Goal: Task Accomplishment & Management: Use online tool/utility

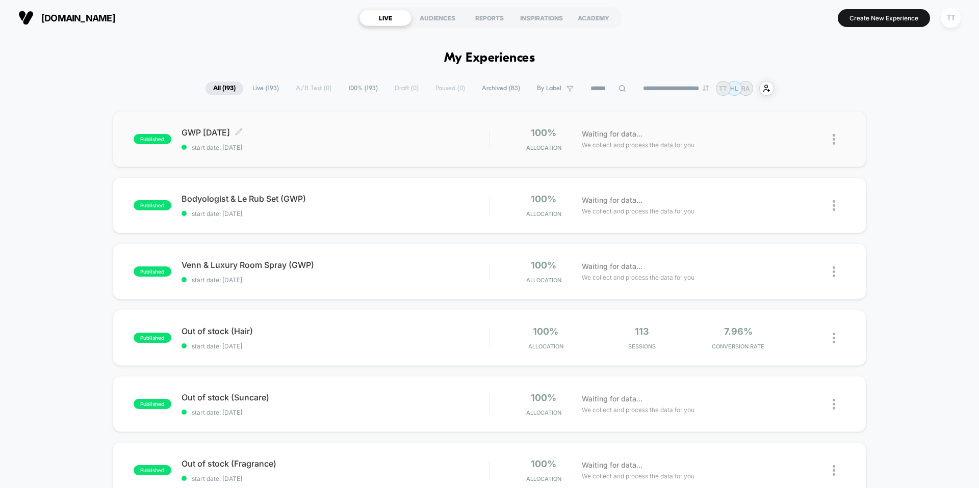
click at [295, 139] on div "GWP [DATE] Click to edit experience details Click to edit experience details st…" at bounding box center [335, 139] width 307 height 24
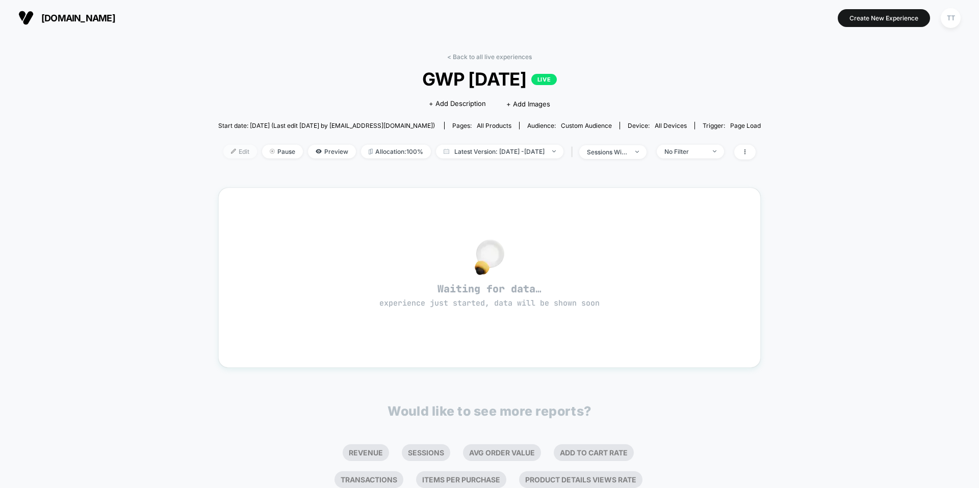
click at [223, 155] on span "Edit" at bounding box center [240, 152] width 34 height 14
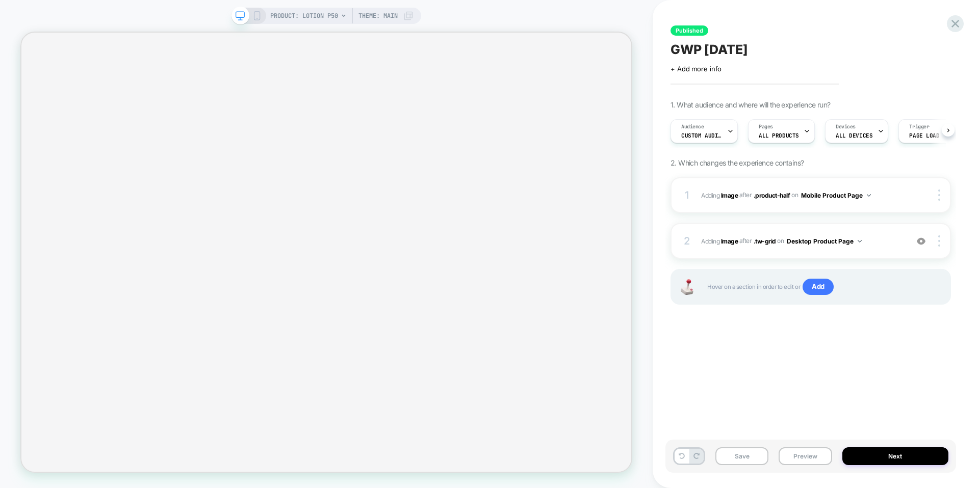
scroll to position [0, 1]
select select "**********"
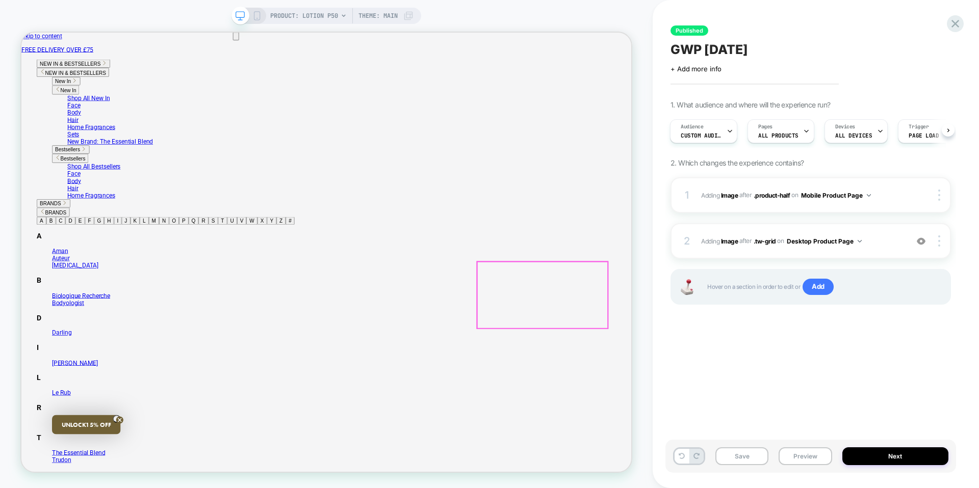
scroll to position [0, 0]
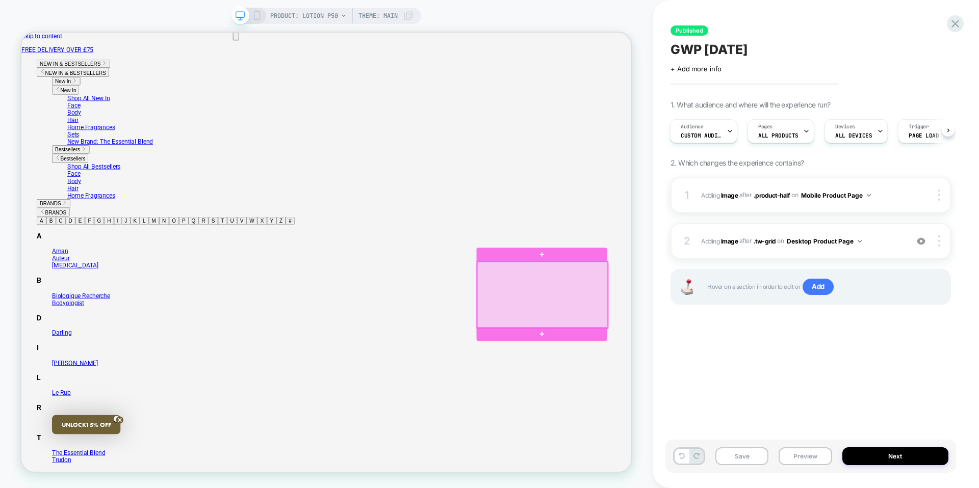
click at [646, 358] on div at bounding box center [716, 383] width 174 height 89
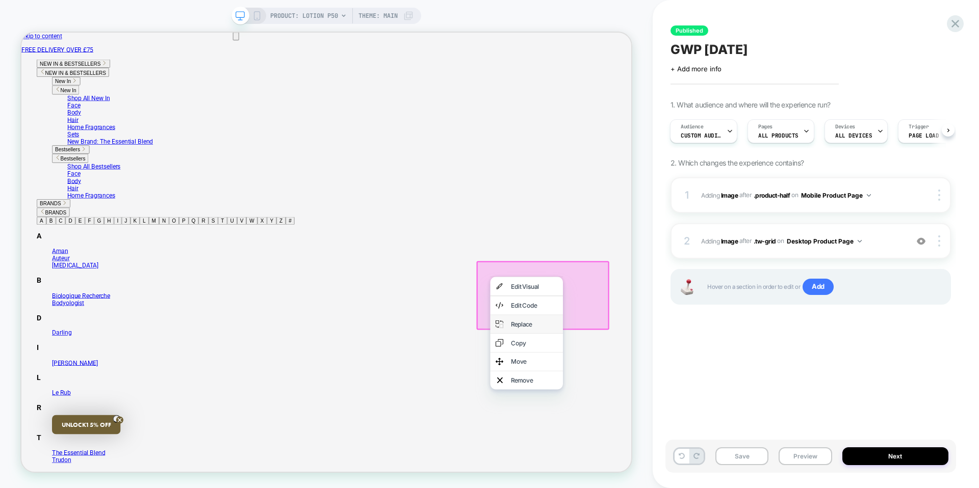
click at [691, 421] on div "Replace" at bounding box center [705, 422] width 62 height 10
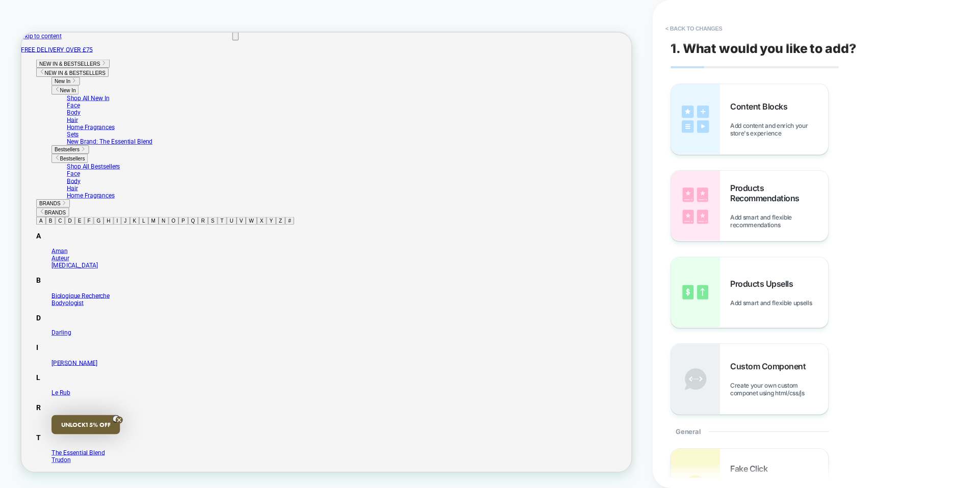
scroll to position [25, 0]
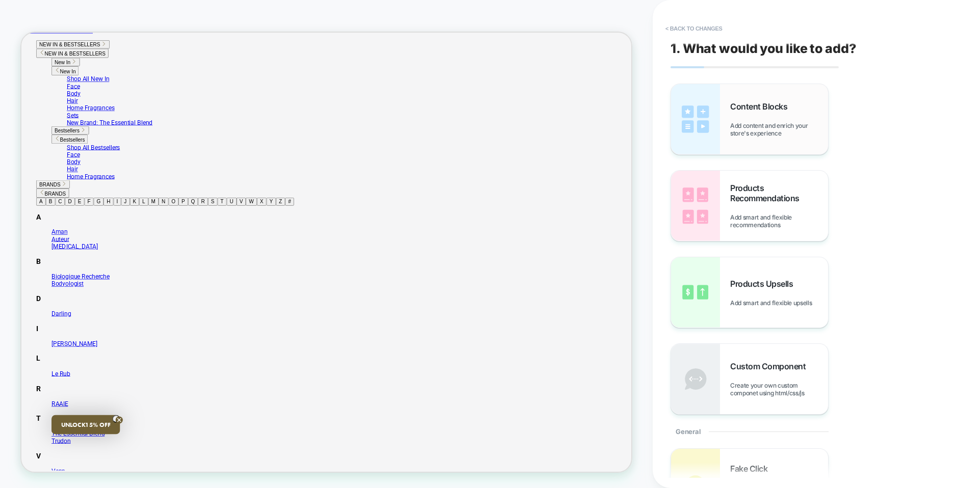
click at [741, 136] on span "Add content and enrich your store's experience" at bounding box center [779, 129] width 98 height 15
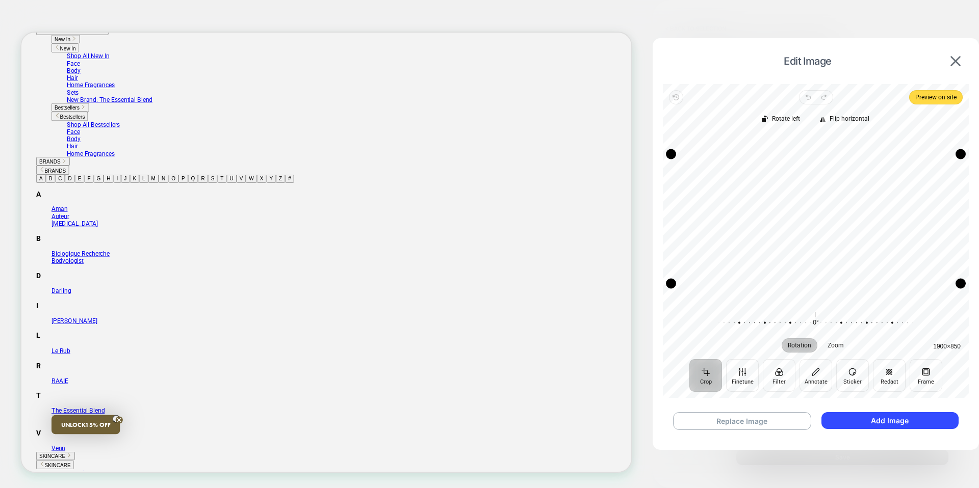
scroll to position [0, 0]
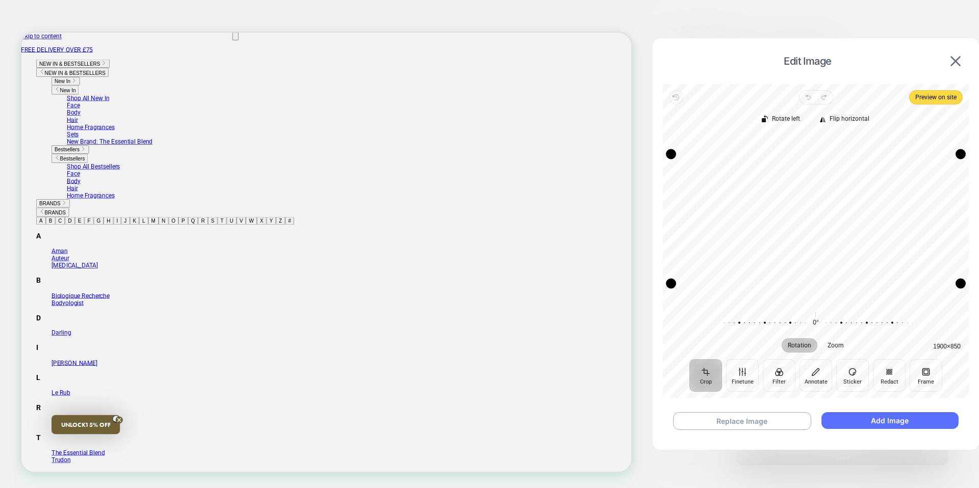
click at [871, 418] on button "Add Image" at bounding box center [889, 420] width 137 height 17
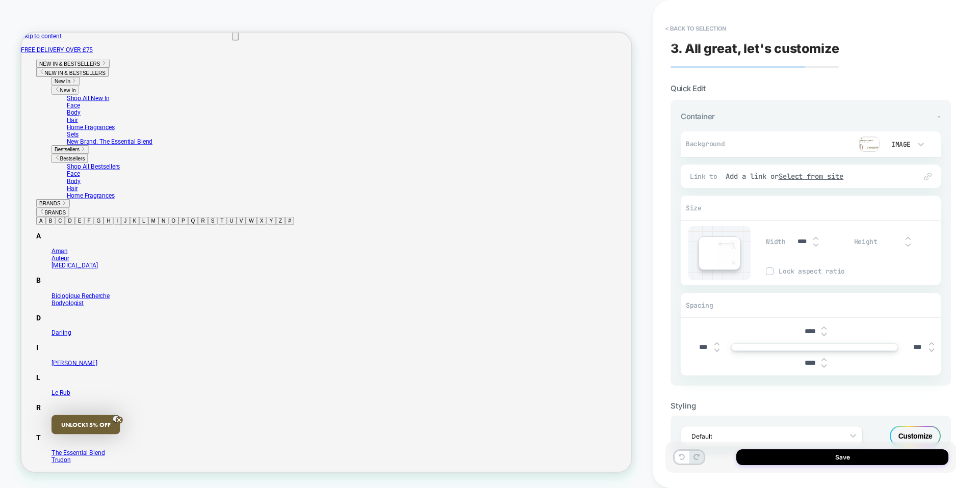
type input "***"
click at [808, 364] on input "****" at bounding box center [809, 363] width 23 height 9
type input "***"
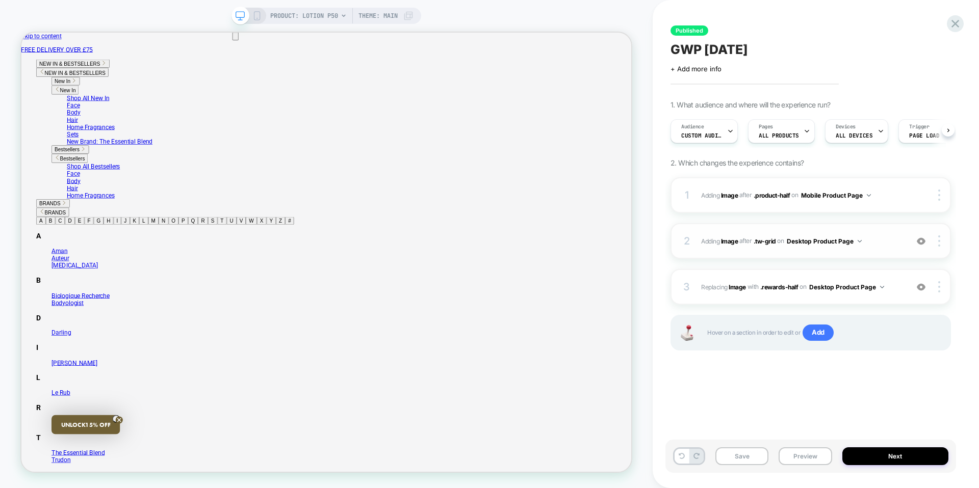
scroll to position [0, 1]
click at [921, 245] on img at bounding box center [921, 241] width 9 height 9
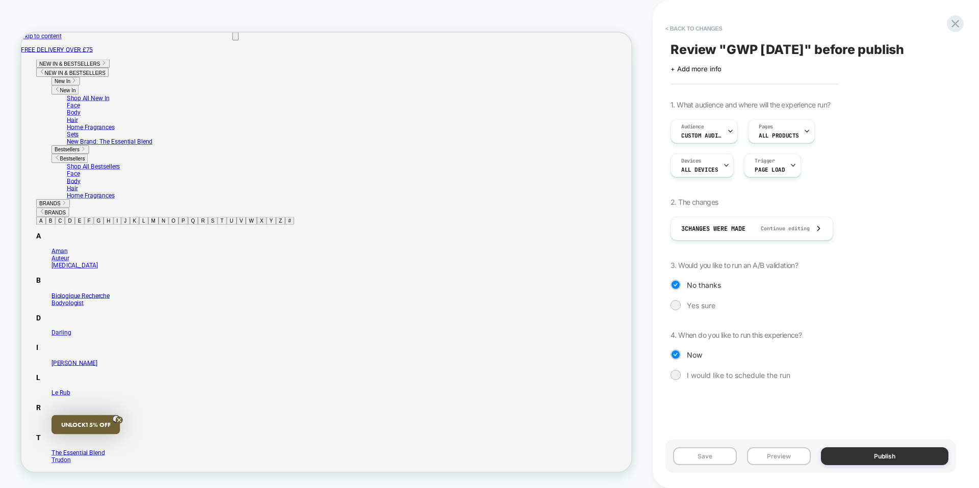
click at [853, 456] on button "Publish" at bounding box center [884, 457] width 127 height 18
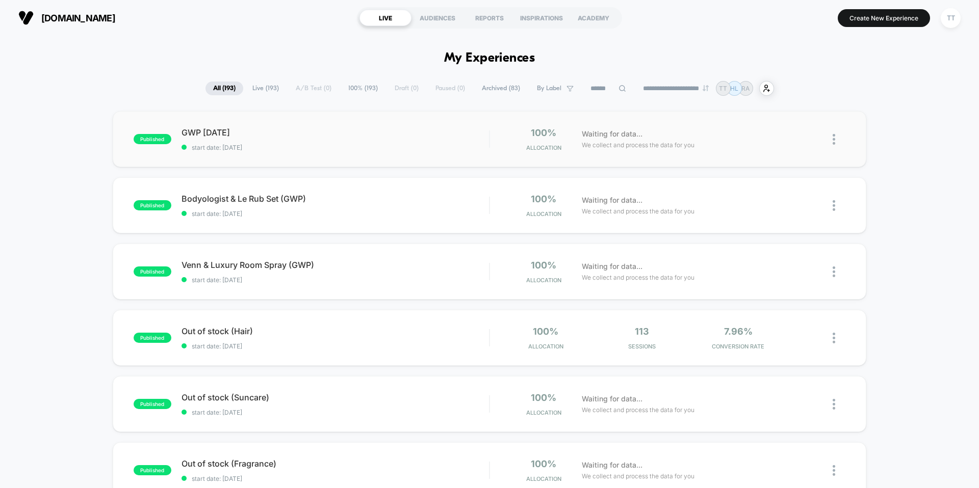
click at [322, 150] on span "start date: [DATE]" at bounding box center [335, 148] width 307 height 8
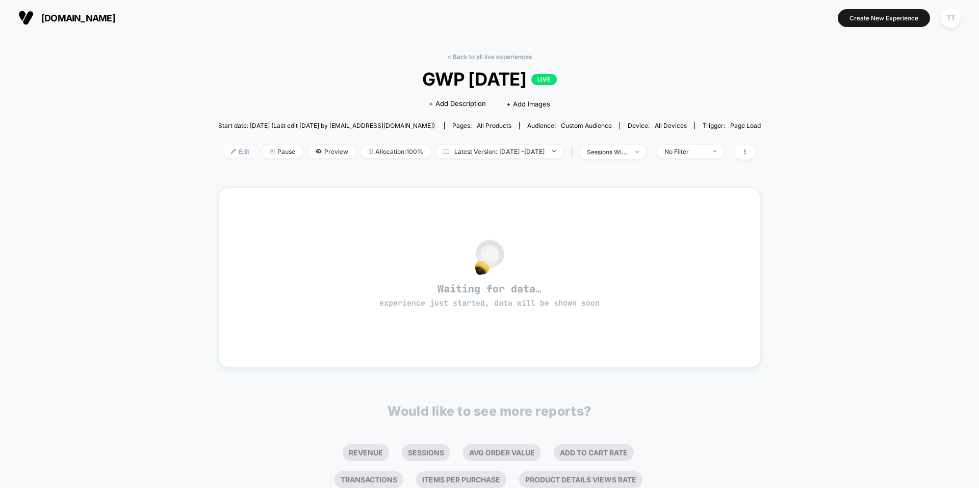
click at [223, 153] on span "Edit" at bounding box center [240, 152] width 34 height 14
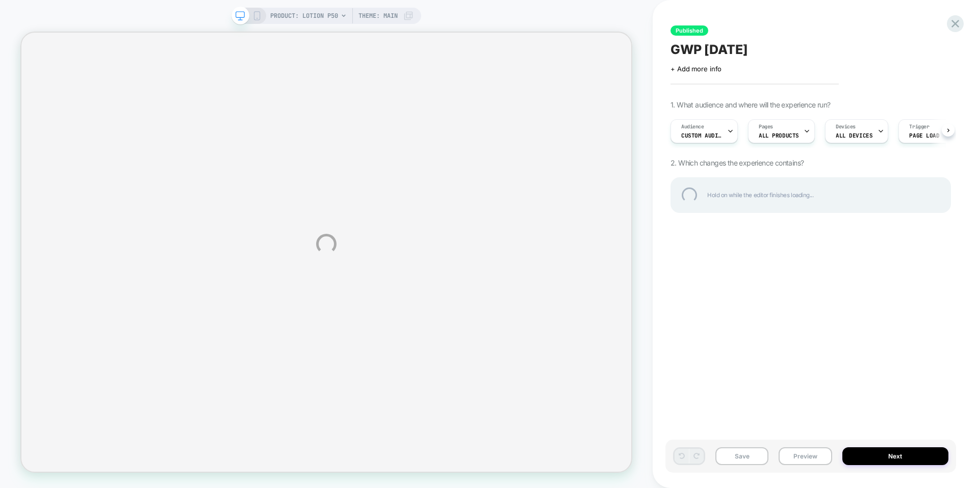
select select "**********"
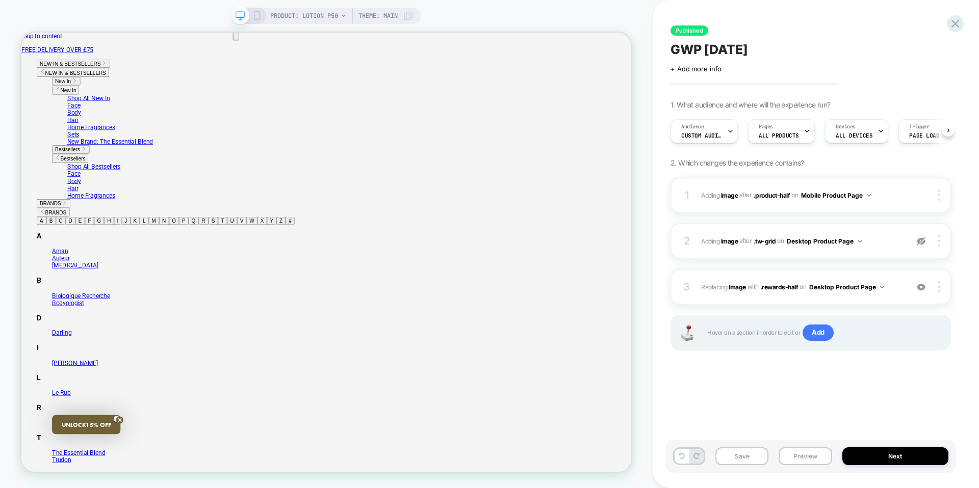
scroll to position [0, 1]
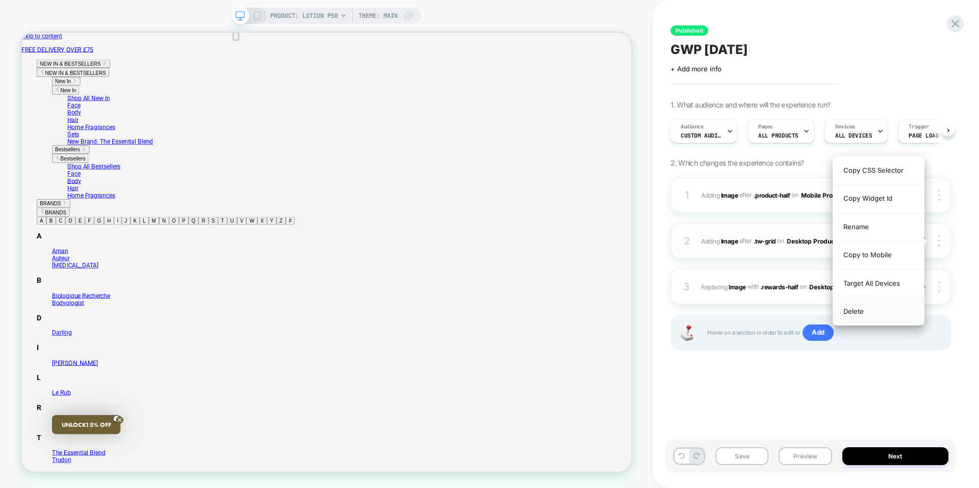
click at [856, 314] on div "Delete" at bounding box center [878, 312] width 91 height 28
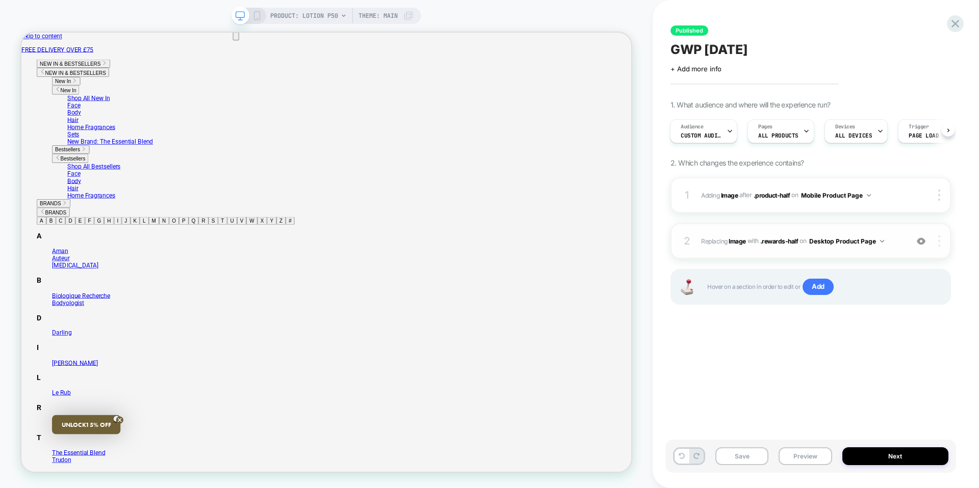
click at [939, 242] on img at bounding box center [939, 241] width 2 height 11
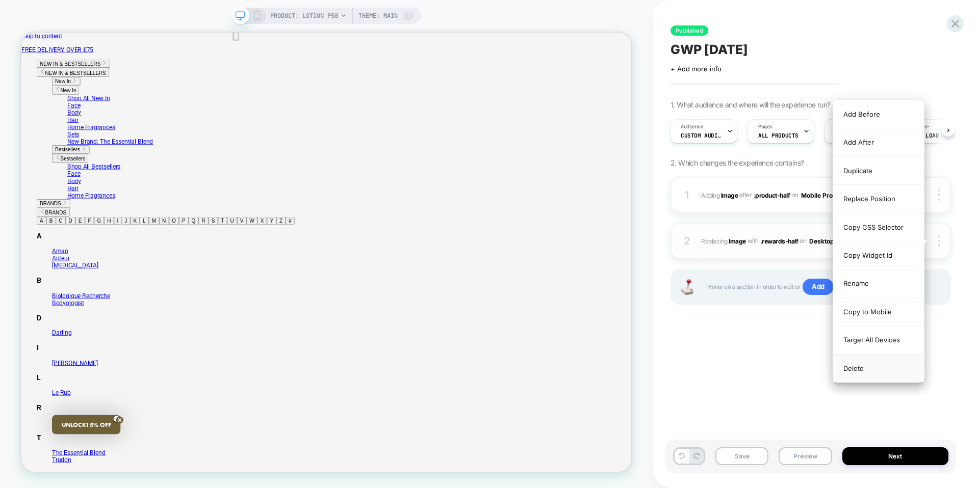
click at [866, 369] on div "Delete" at bounding box center [878, 369] width 91 height 28
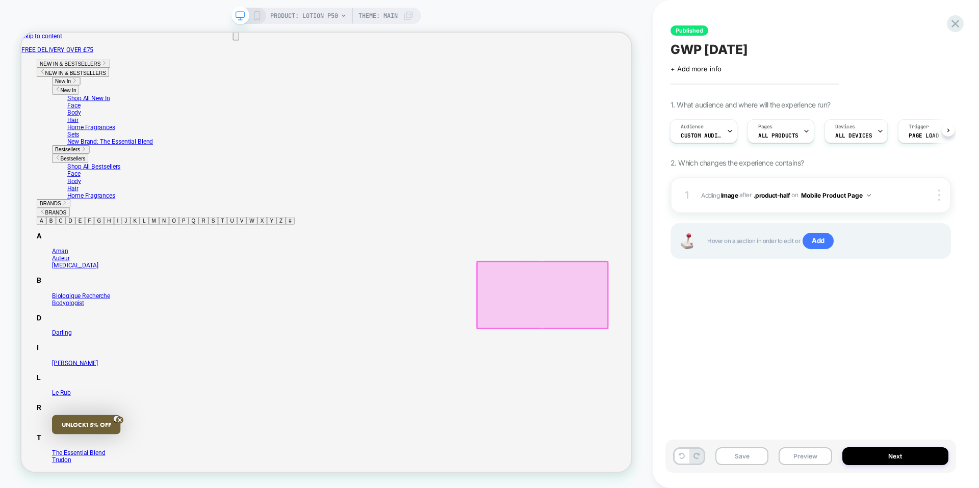
click at [650, 347] on div at bounding box center [716, 383] width 174 height 89
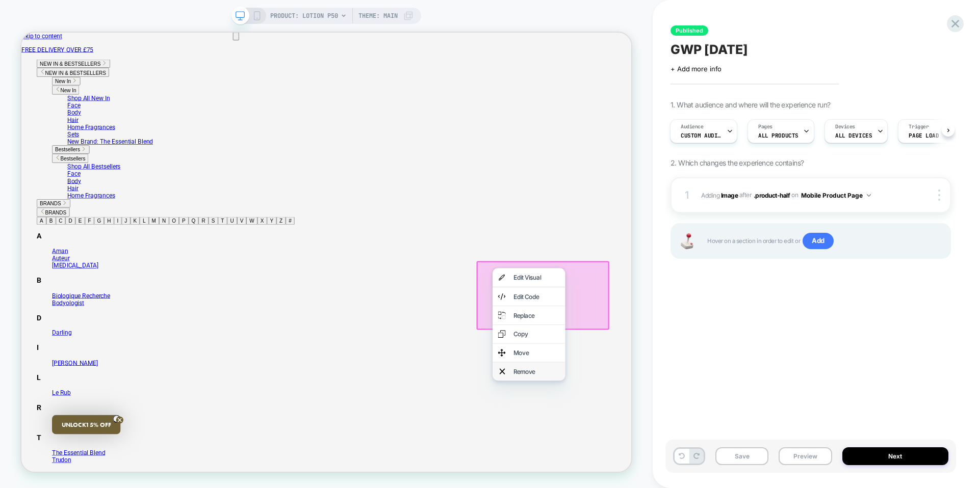
click at [704, 488] on div "Remove" at bounding box center [708, 485] width 62 height 10
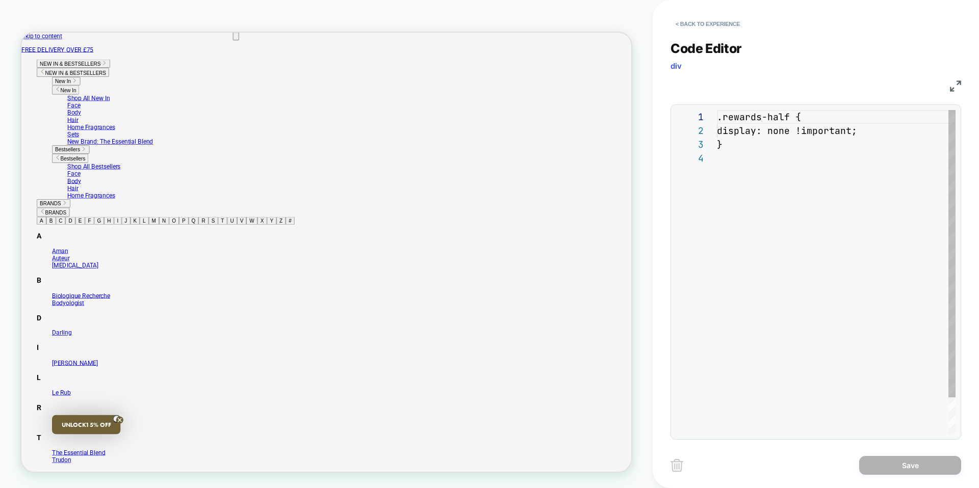
scroll to position [41, 0]
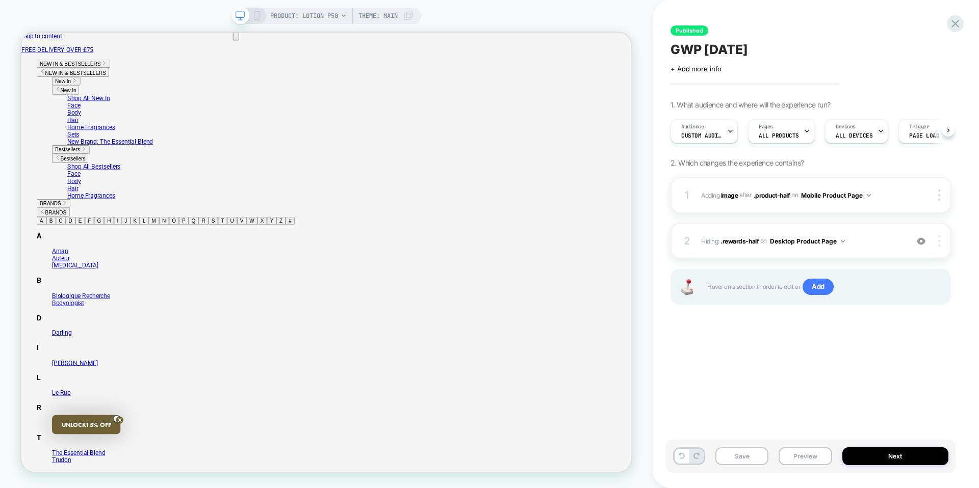
scroll to position [0, 1]
click at [679, 453] on icon at bounding box center [682, 456] width 6 height 6
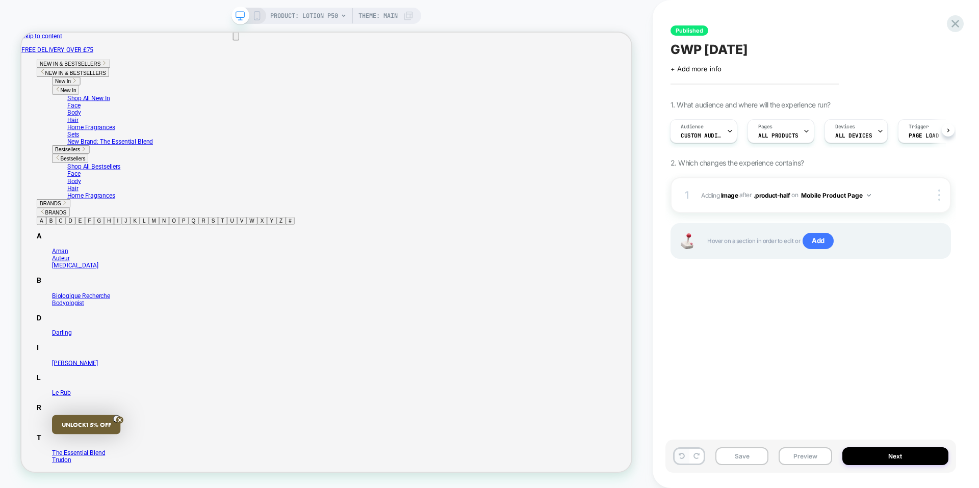
click at [679, 453] on icon at bounding box center [682, 456] width 6 height 6
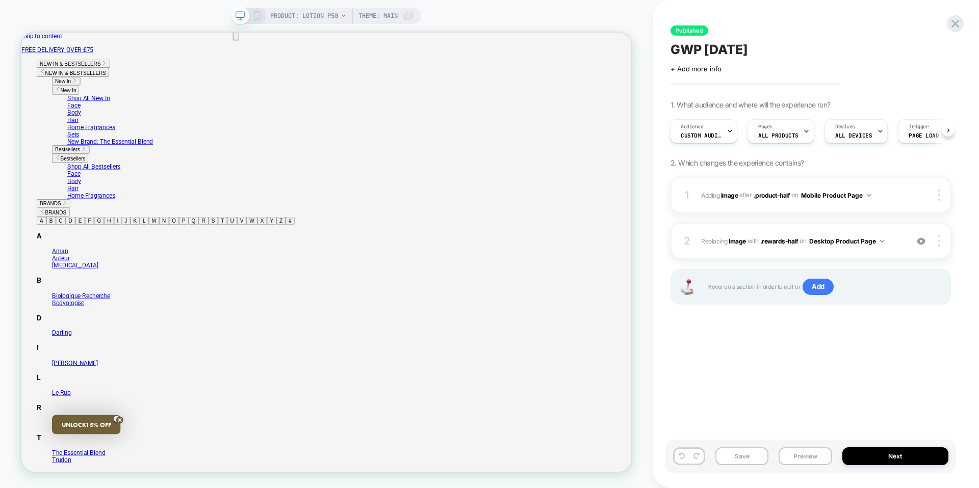
click at [881, 460] on button "Next" at bounding box center [895, 457] width 107 height 18
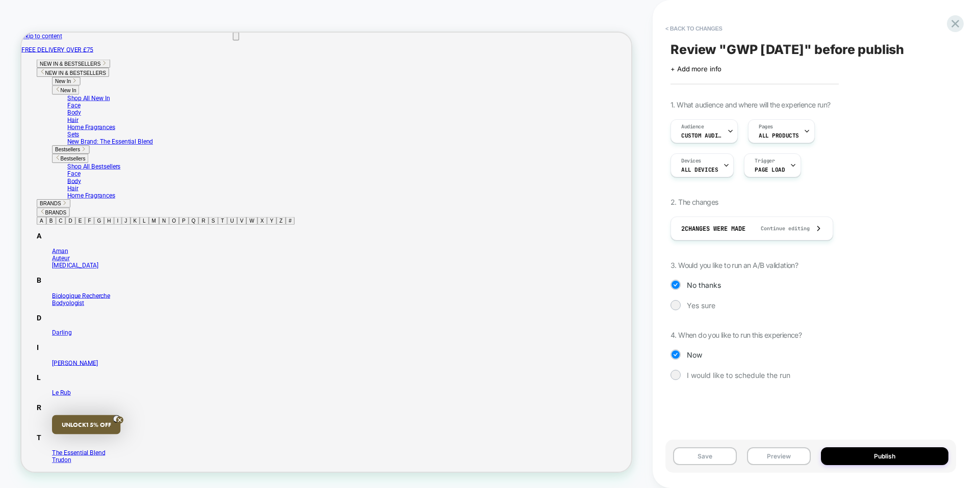
click at [881, 460] on button "Publish" at bounding box center [884, 457] width 127 height 18
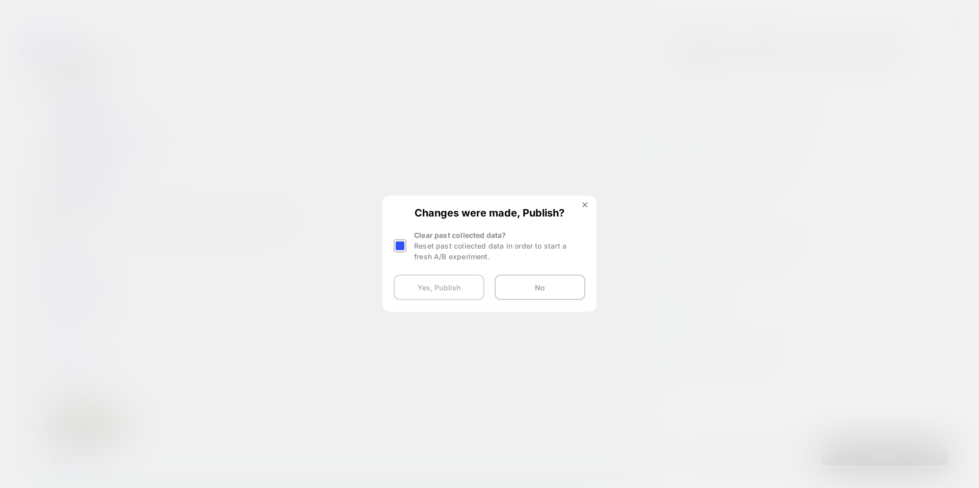
click at [433, 283] on button "Yes, Publish" at bounding box center [439, 287] width 91 height 25
